Goal: Check status

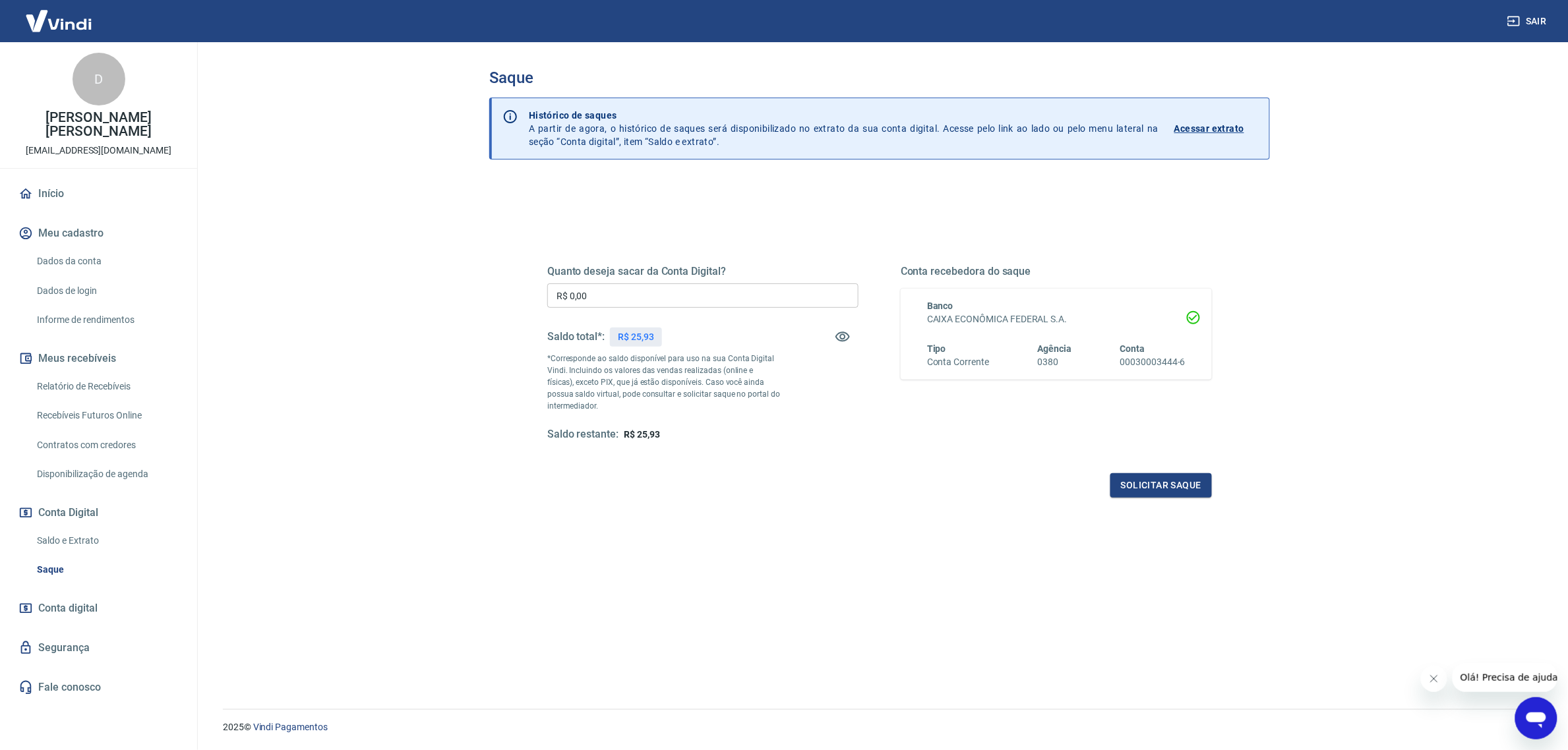
click at [104, 386] on div "Relatório de Recebíveis Recebíveis Futuros Online Contratos com credores Dispon…" at bounding box center [99, 430] width 166 height 114
click at [121, 355] on button "Meus recebíveis" at bounding box center [99, 358] width 166 height 29
click at [118, 375] on link "Relatório de Recebíveis" at bounding box center [107, 386] width 150 height 27
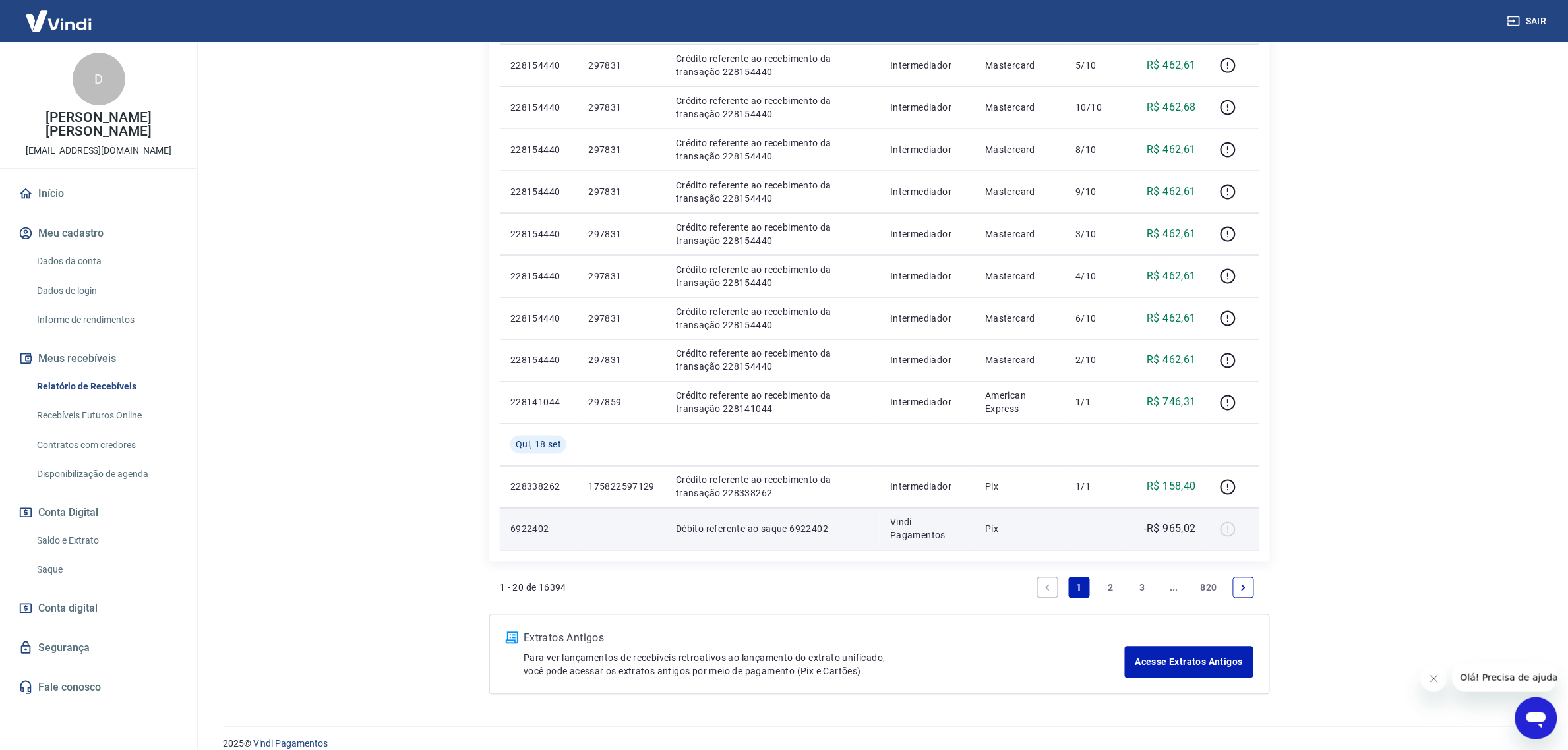
scroll to position [729, 0]
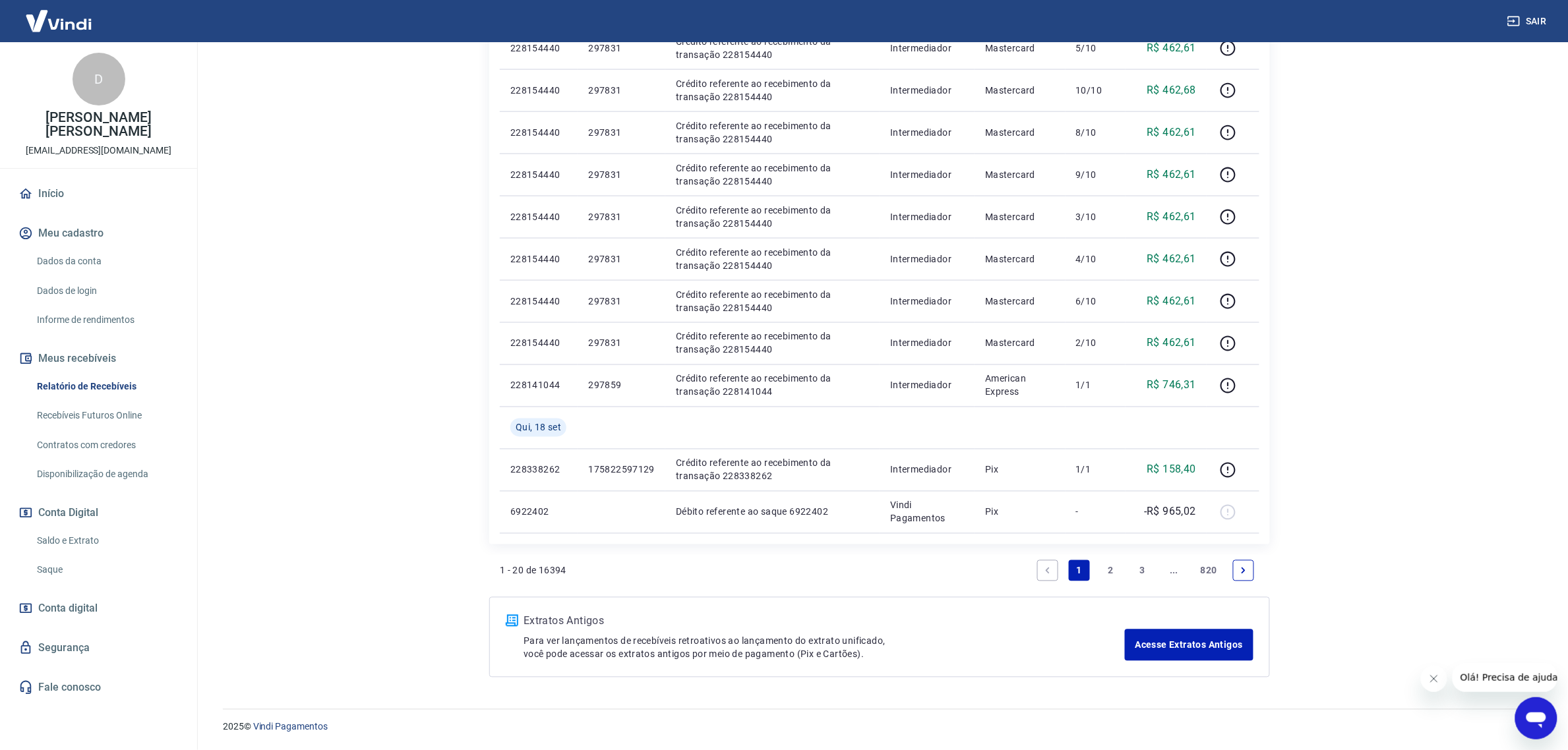
click at [1111, 565] on link "2" at bounding box center [1111, 570] width 21 height 21
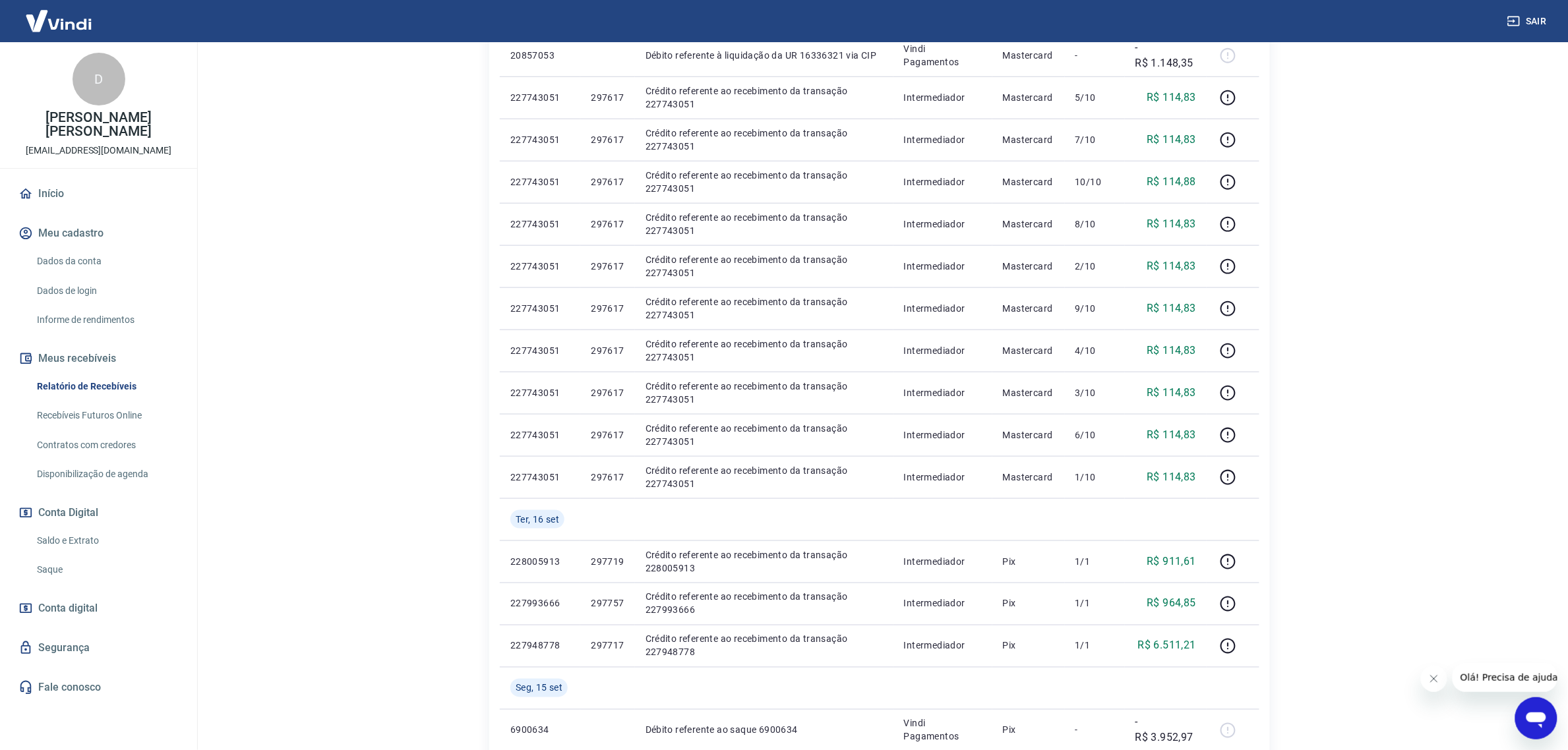
scroll to position [494, 0]
